Goal: Task Accomplishment & Management: Complete application form

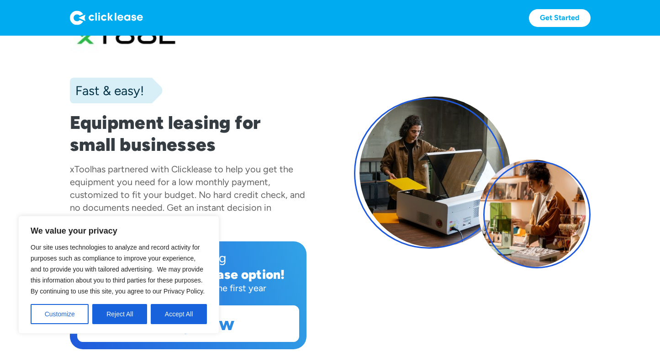
scroll to position [49, 0]
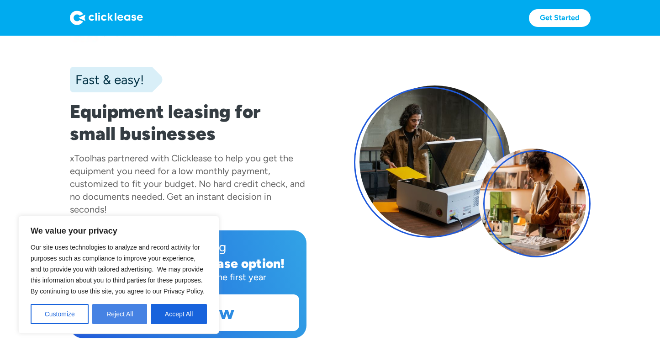
click at [113, 314] on button "Reject All" at bounding box center [119, 314] width 55 height 20
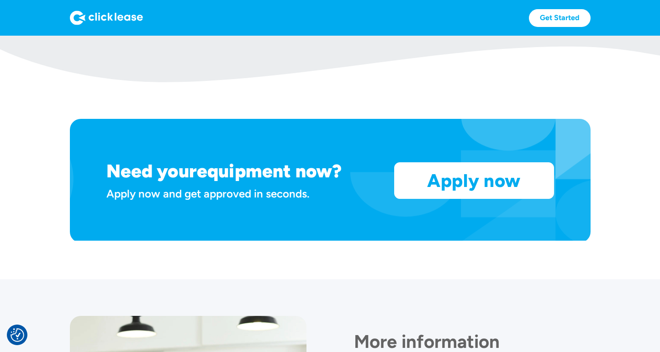
scroll to position [747, 0]
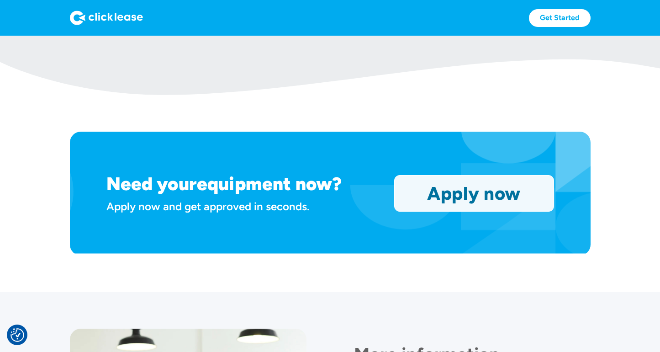
click at [455, 196] on link "Apply now" at bounding box center [474, 193] width 159 height 36
